Goal: Task Accomplishment & Management: Complete application form

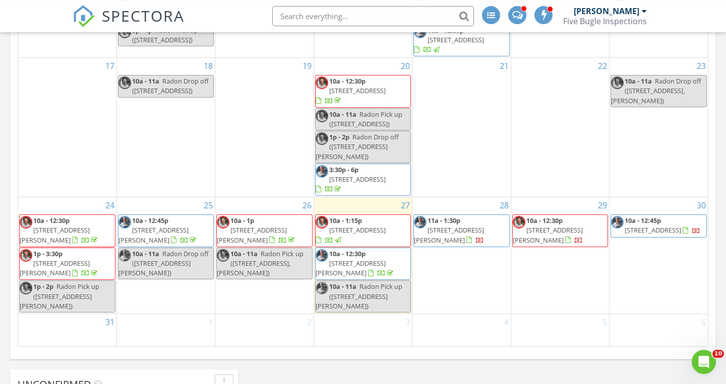
scroll to position [580, 0]
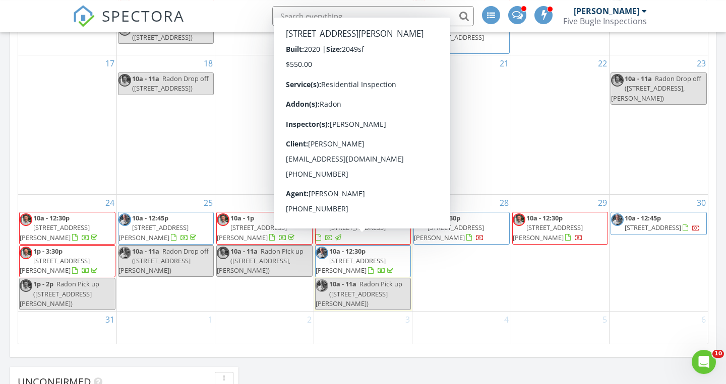
click at [398, 261] on span "10a - 12:30p 11936 Montgomery St, Crown Point 46307" at bounding box center [362, 262] width 95 height 30
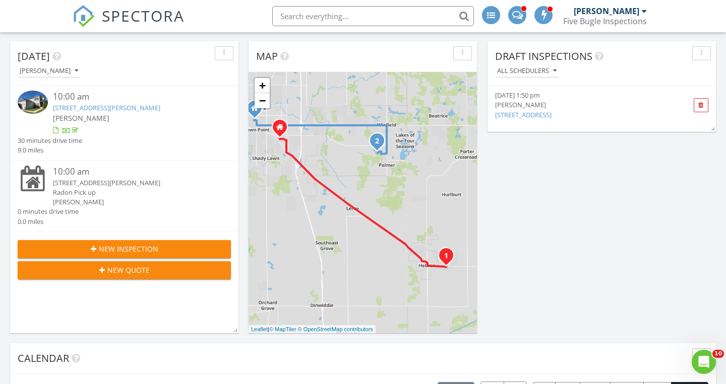
scroll to position [103, 0]
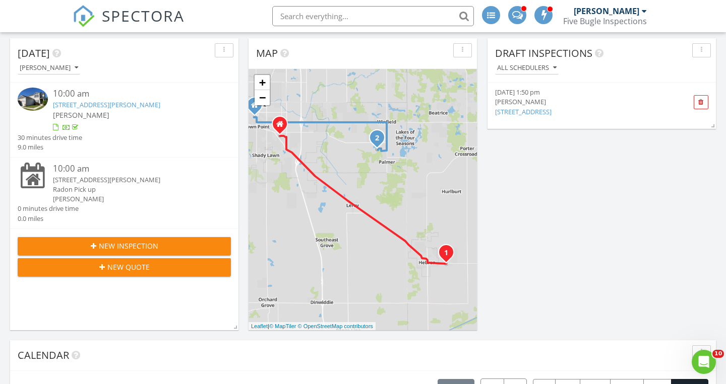
click at [142, 244] on span "New Inspection" at bounding box center [128, 246] width 59 height 11
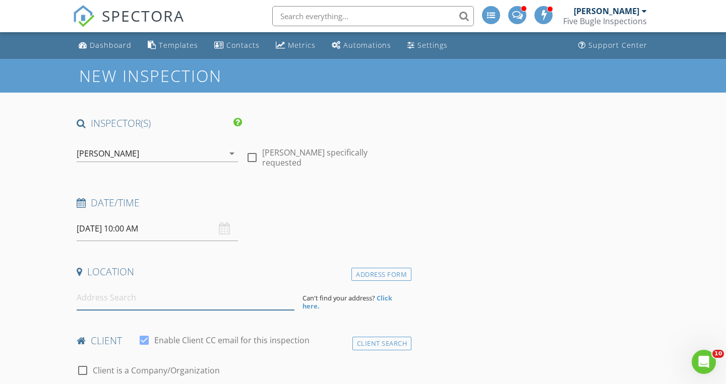
click at [102, 300] on input at bounding box center [186, 298] width 218 height 25
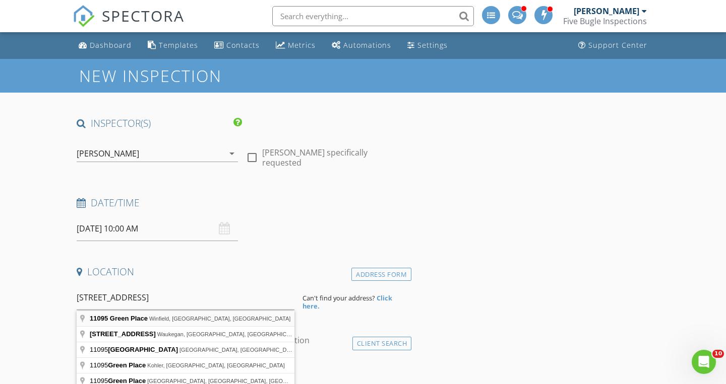
type input "11095 Green Place, Winfield, IN, USA"
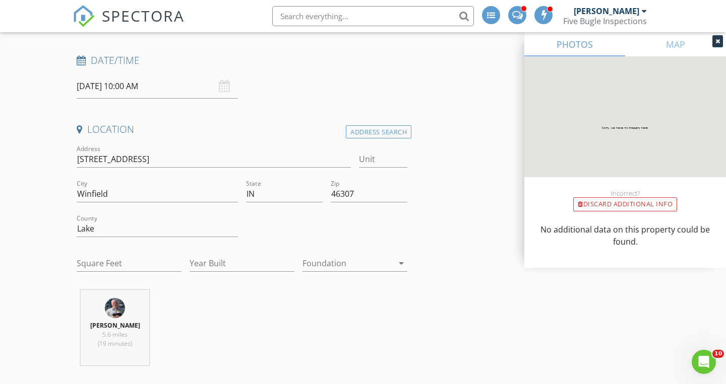
scroll to position [159, 0]
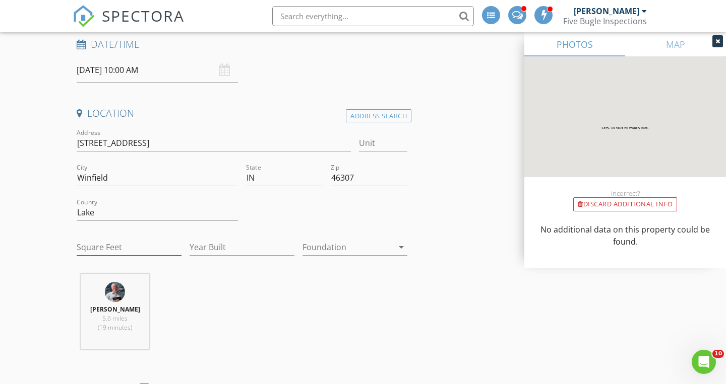
click at [111, 248] on input "Square Feet" at bounding box center [129, 247] width 105 height 17
type input "2095"
click at [213, 244] on input "Year Built" at bounding box center [241, 247] width 105 height 17
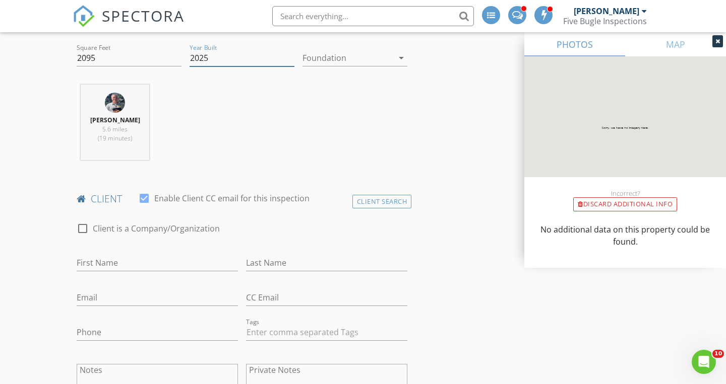
scroll to position [357, 0]
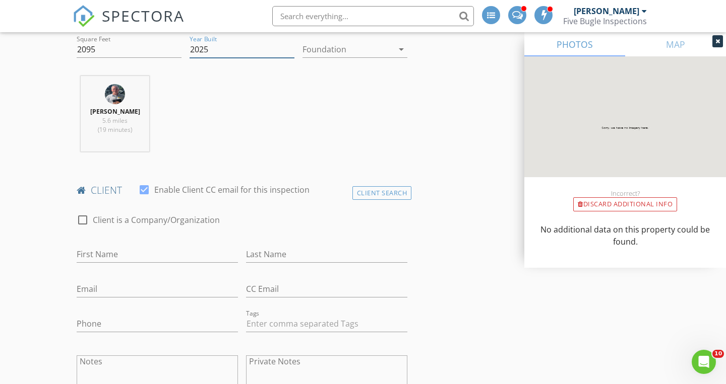
type input "2025"
click at [143, 251] on input "First Name" at bounding box center [157, 254] width 161 height 17
type input "[PERSON_NAME]"
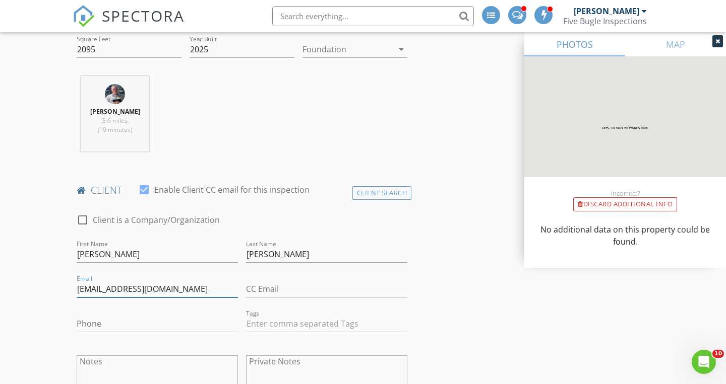
type input "[EMAIL_ADDRESS][DOMAIN_NAME]"
click at [111, 322] on input "Phone" at bounding box center [157, 324] width 161 height 17
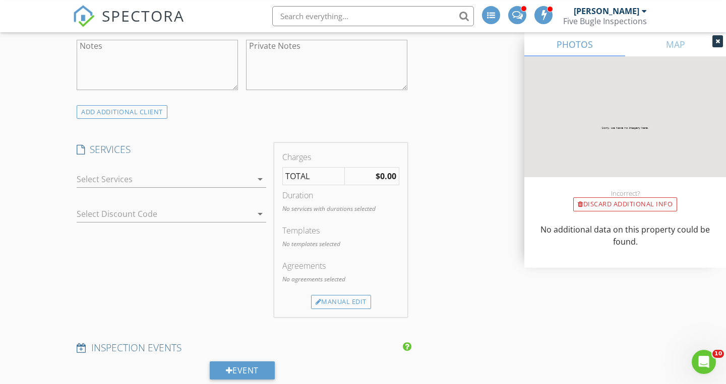
scroll to position [674, 0]
type input "[PHONE_NUMBER]"
click at [259, 180] on icon "arrow_drop_down" at bounding box center [260, 178] width 12 height 12
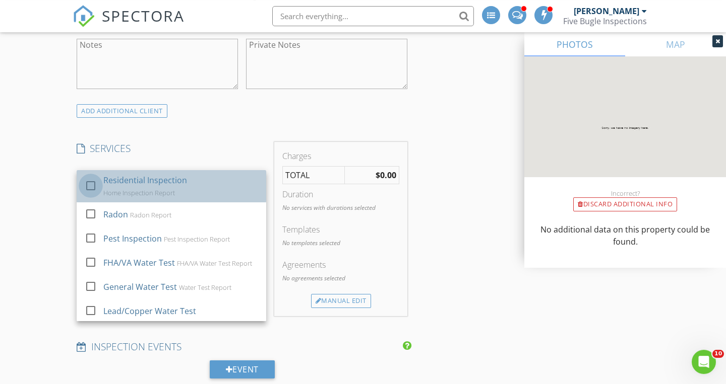
click at [94, 186] on div at bounding box center [90, 185] width 17 height 17
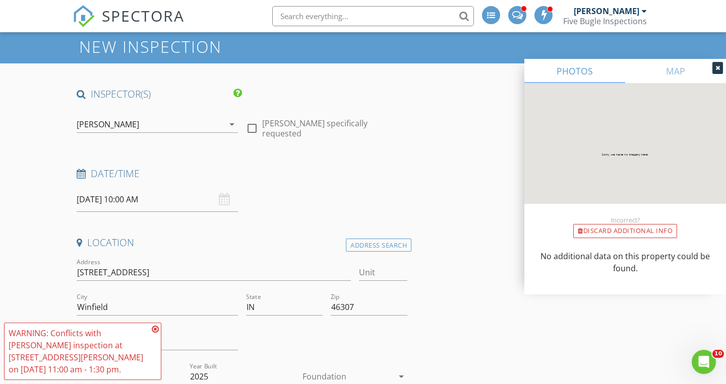
scroll to position [0, 0]
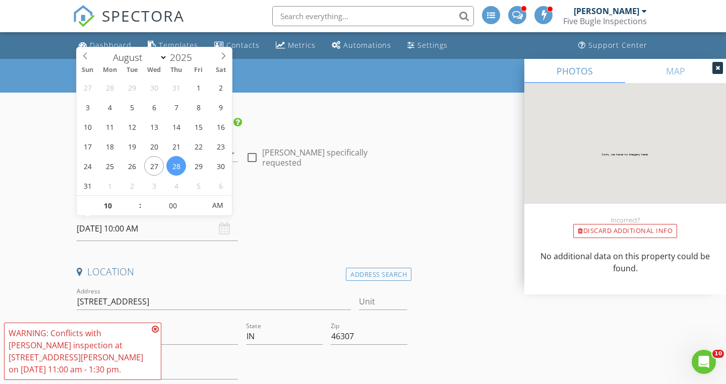
click at [108, 230] on input "08/28/2025 10:00 AM" at bounding box center [157, 229] width 161 height 25
type input "11"
type input "08/28/2025 11:00 AM"
click at [139, 205] on span at bounding box center [135, 201] width 7 height 10
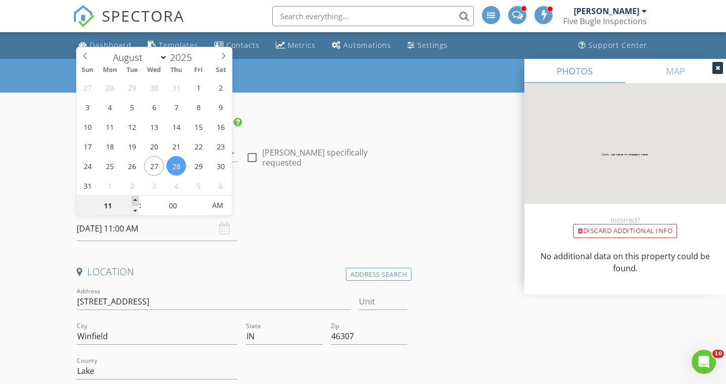
type input "12"
type input "08/28/2025 12:00 PM"
click at [139, 205] on span at bounding box center [135, 201] width 7 height 10
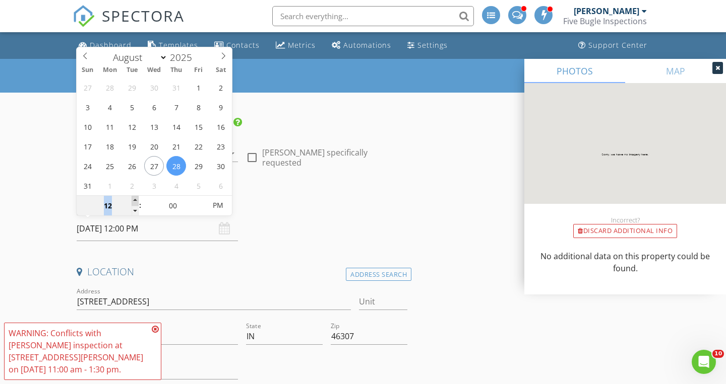
type input "01"
type input "08/28/2025 1:00 PM"
click at [139, 205] on span at bounding box center [135, 201] width 7 height 10
type input "02"
type input "08/28/2025 2:00 PM"
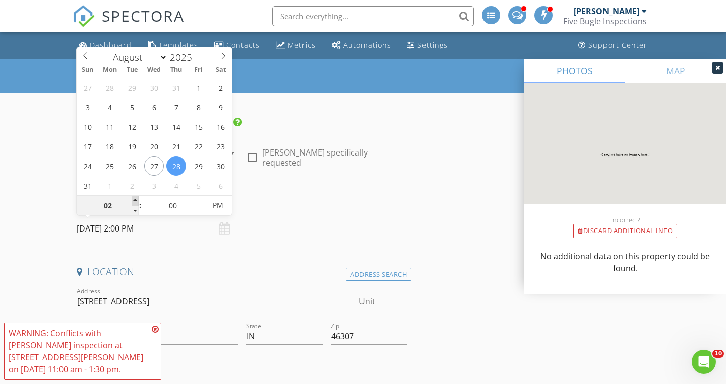
click at [139, 205] on span at bounding box center [135, 201] width 7 height 10
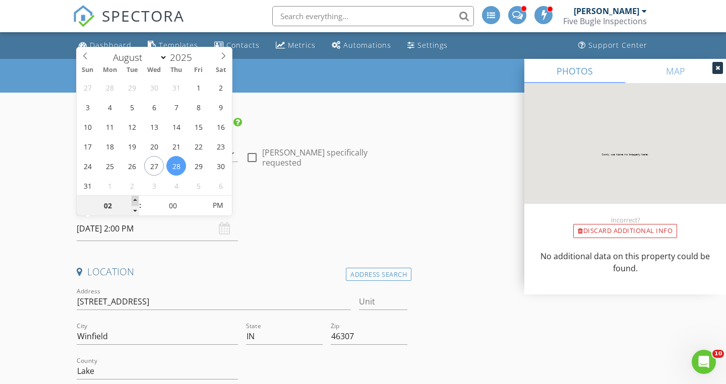
type input "03"
type input "08/28/2025 3:00 PM"
click at [139, 205] on span at bounding box center [135, 201] width 7 height 10
type input "04"
type input "[DATE] 4:00 PM"
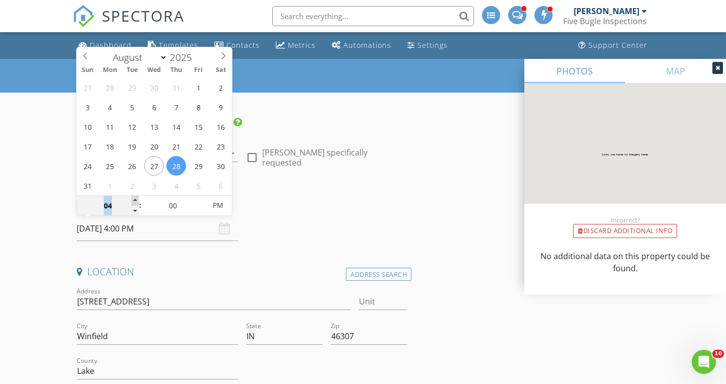
click at [139, 205] on span at bounding box center [135, 201] width 7 height 10
click at [273, 213] on div "Date/Time" at bounding box center [242, 206] width 339 height 20
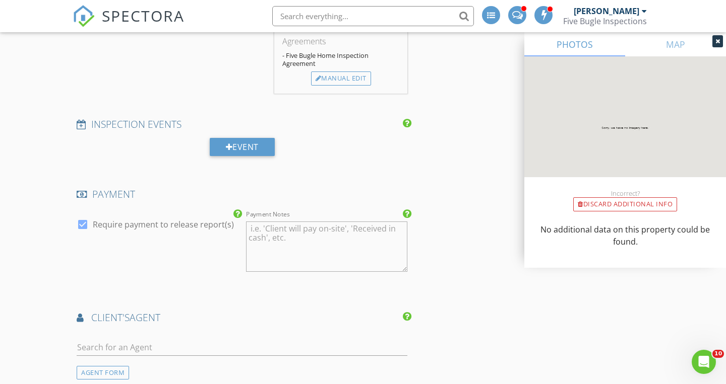
scroll to position [920, 0]
click at [82, 224] on div at bounding box center [82, 224] width 17 height 17
checkbox input "false"
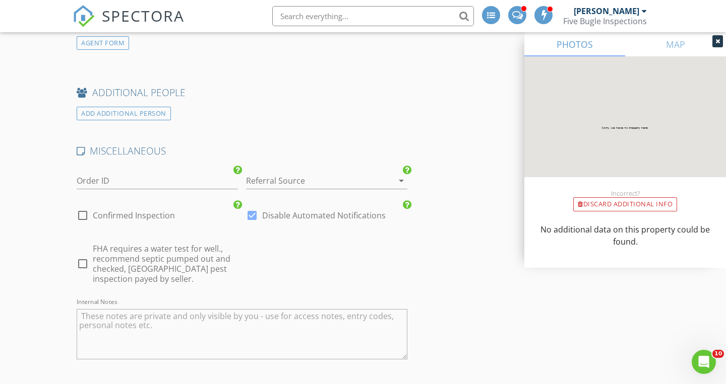
scroll to position [1369, 0]
click at [85, 216] on div at bounding box center [82, 214] width 17 height 17
checkbox input "true"
click at [252, 216] on div at bounding box center [251, 214] width 17 height 17
checkbox input "false"
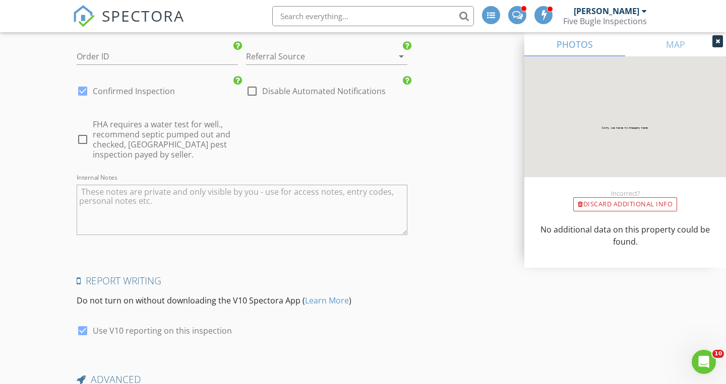
scroll to position [1599, 0]
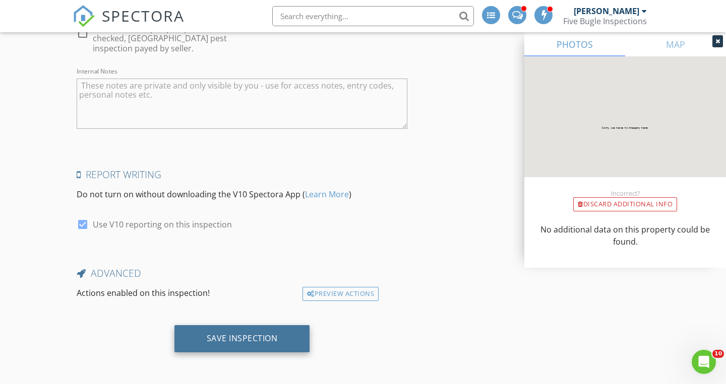
click at [220, 340] on div "Save Inspection" at bounding box center [242, 339] width 71 height 10
